Goal: Task Accomplishment & Management: Manage account settings

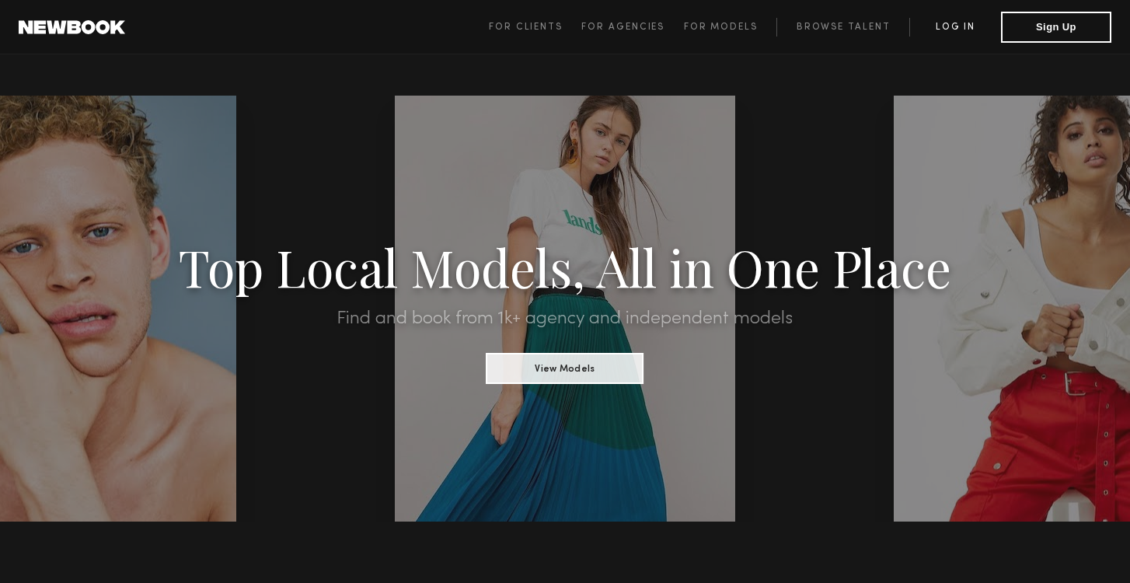
click at [947, 29] on link "Log in" at bounding box center [955, 27] width 92 height 19
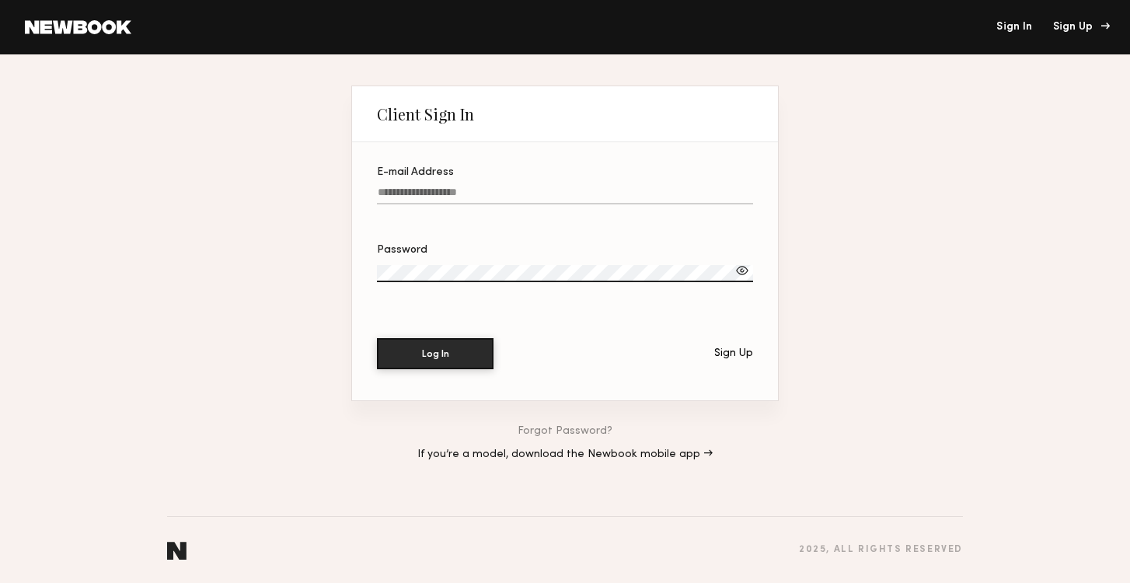
click at [1089, 25] on div "Sign Up" at bounding box center [1079, 27] width 52 height 11
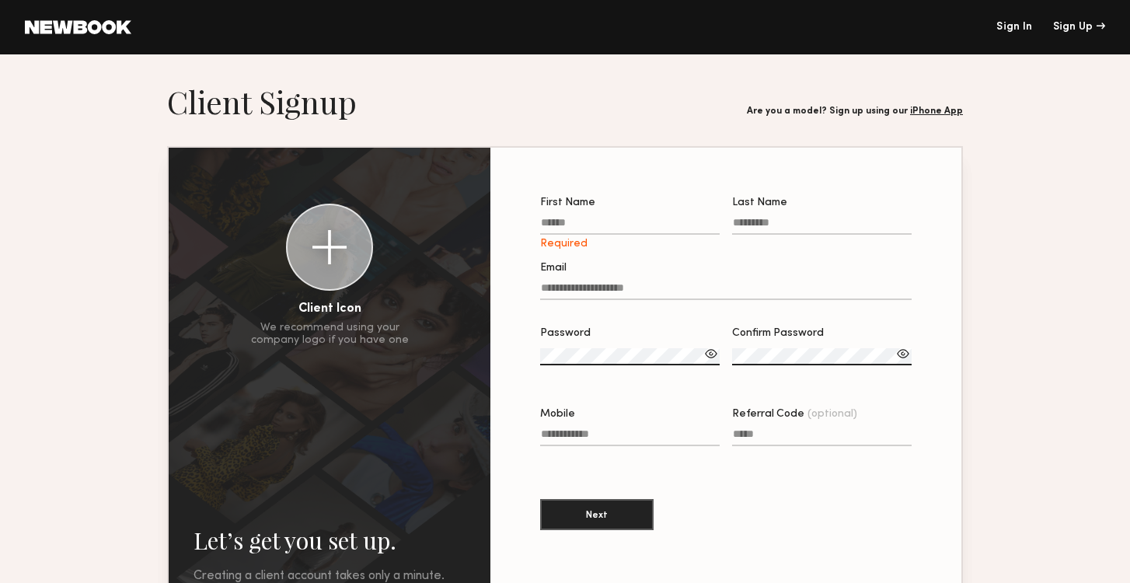
click at [1016, 18] on header "Sign In Sign Up" at bounding box center [565, 27] width 1130 height 54
click at [1011, 31] on link "Sign In" at bounding box center [1015, 27] width 36 height 11
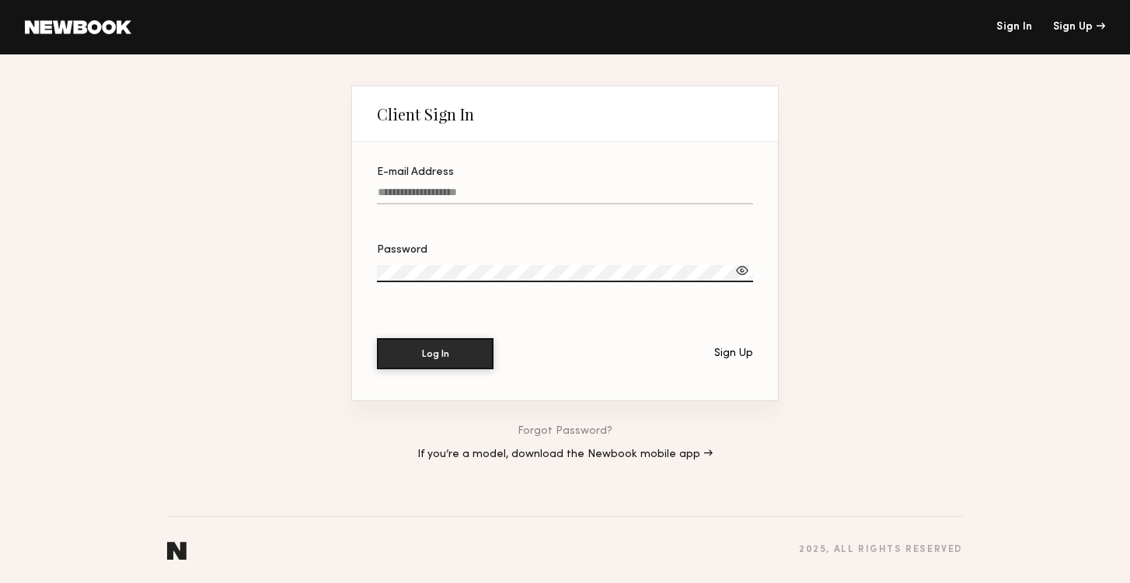
click at [509, 184] on label "E-mail Address" at bounding box center [565, 193] width 376 height 53
click at [509, 187] on input "E-mail Address" at bounding box center [565, 196] width 376 height 18
type input "**********"
click at [474, 264] on label "Password" at bounding box center [565, 271] width 376 height 53
click at [424, 349] on button "Log In" at bounding box center [435, 352] width 117 height 31
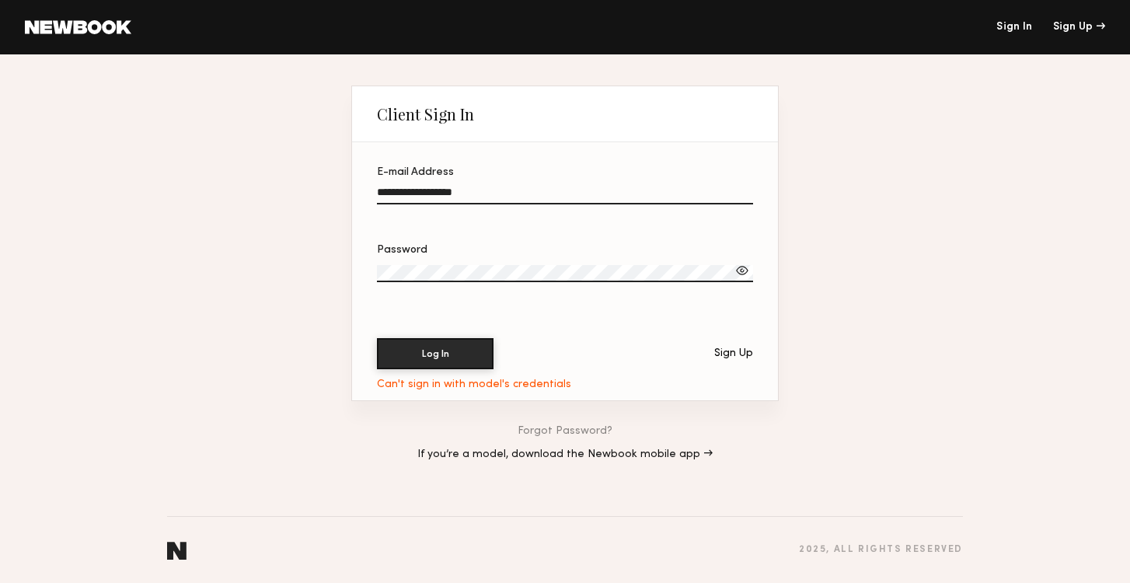
click at [741, 264] on div at bounding box center [743, 271] width 16 height 16
click at [538, 387] on div "Can't sign in with model's credentials" at bounding box center [474, 385] width 194 height 12
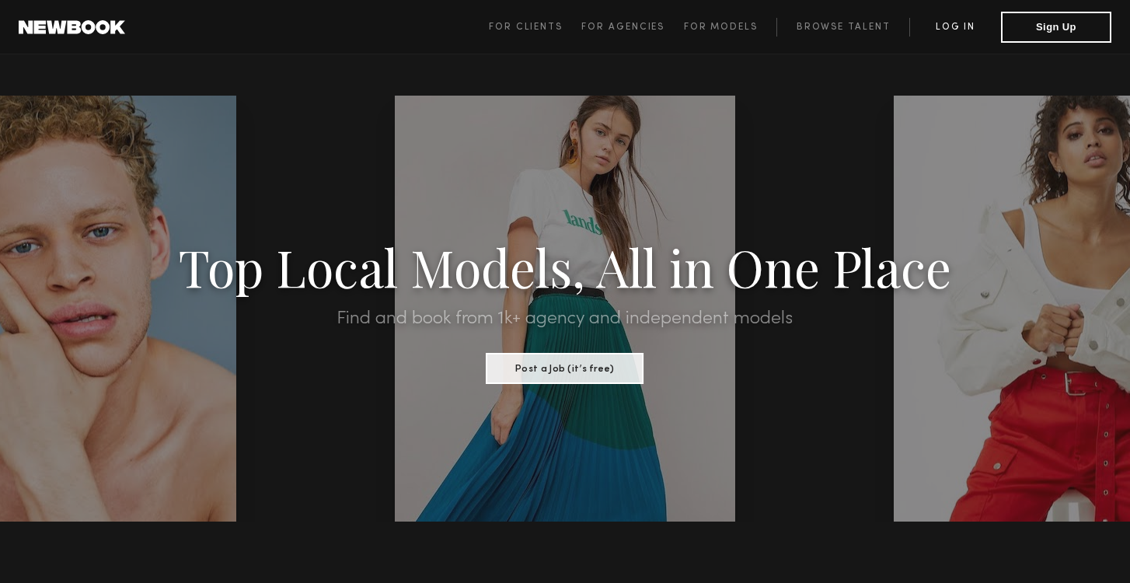
click at [943, 34] on link "Log in" at bounding box center [955, 27] width 92 height 19
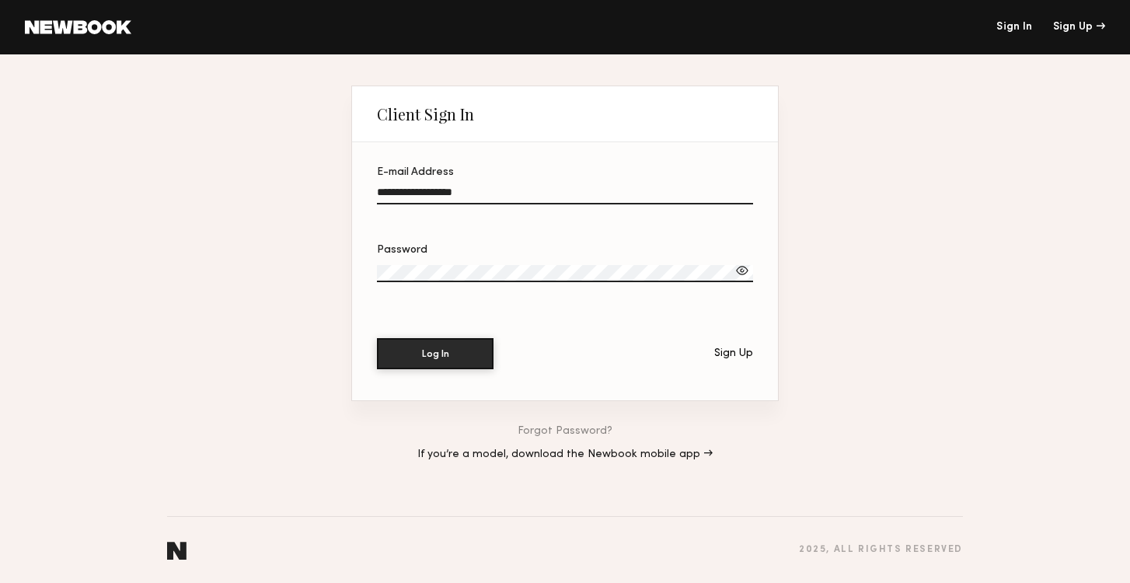
type input "**********"
click at [487, 260] on label "Password" at bounding box center [565, 271] width 376 height 53
click at [421, 363] on button "Log In" at bounding box center [435, 352] width 117 height 31
